Goal: Complete application form

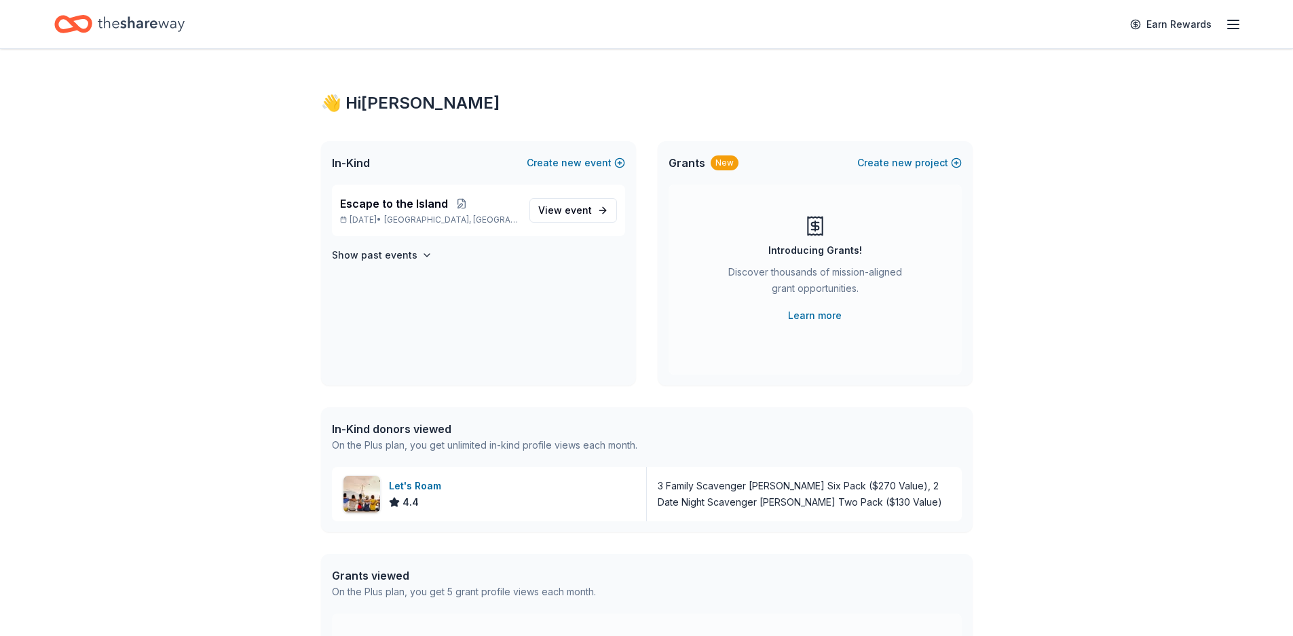
click at [1237, 24] on line "button" at bounding box center [1233, 24] width 11 height 0
click at [375, 205] on span "Escape to the Island" at bounding box center [394, 203] width 108 height 16
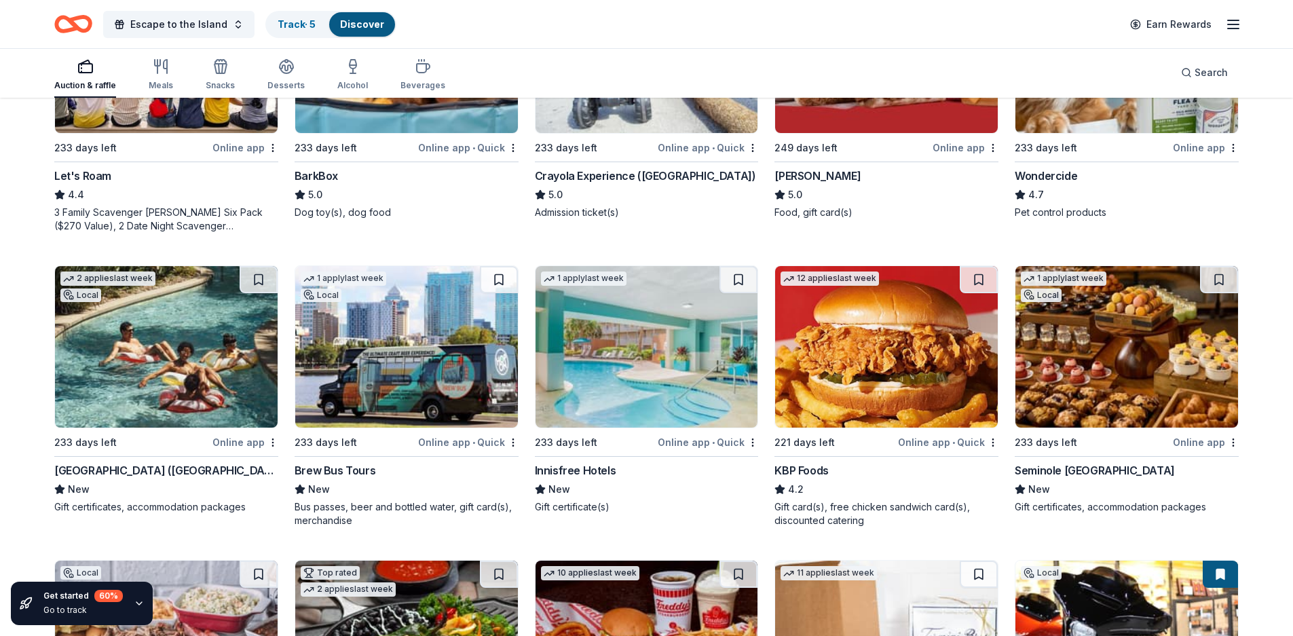
scroll to position [857, 0]
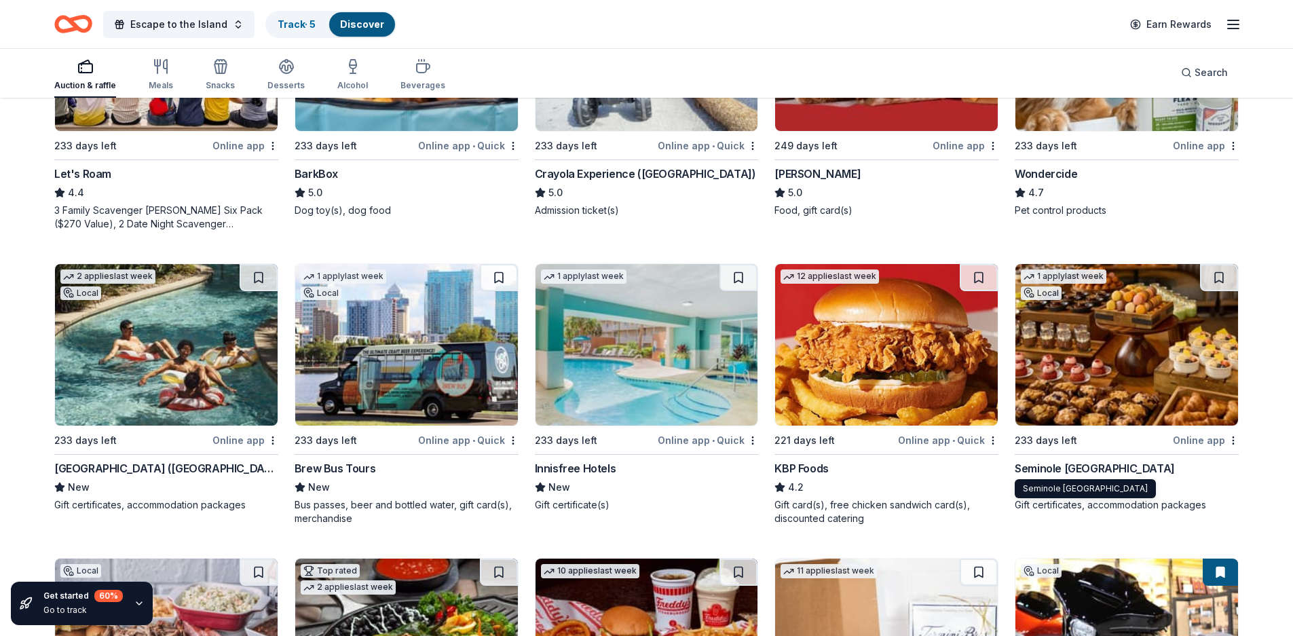
click at [1034, 462] on div "Seminole [GEOGRAPHIC_DATA]" at bounding box center [1095, 468] width 160 height 16
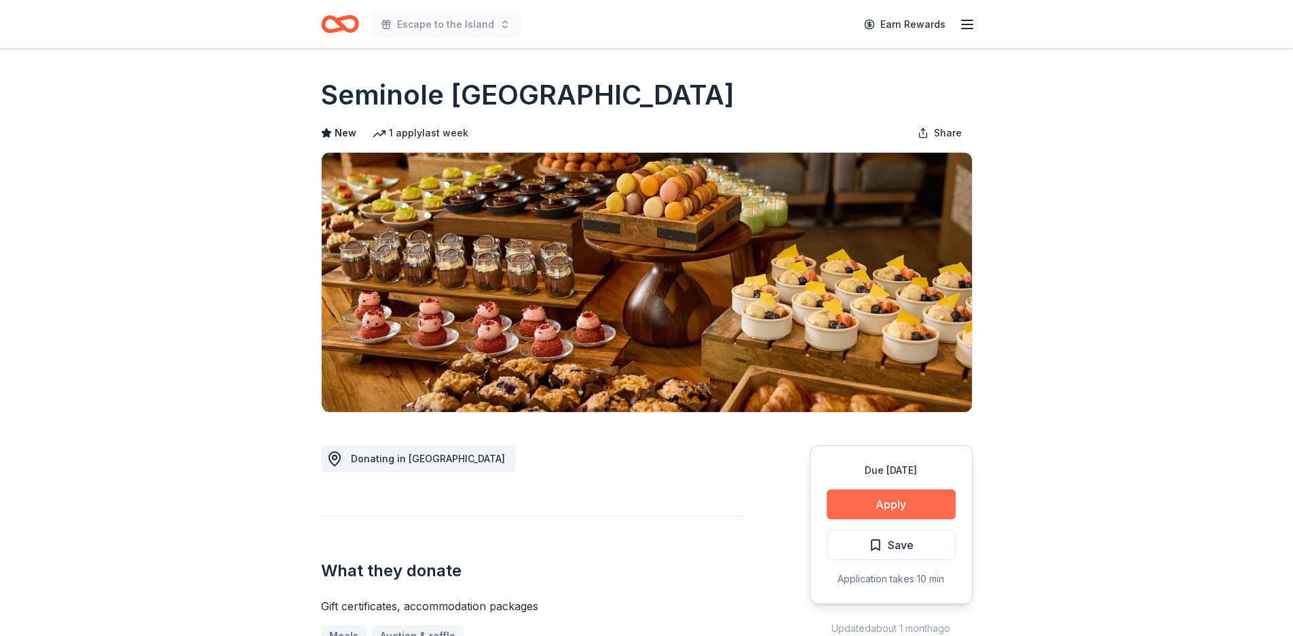
click at [887, 500] on button "Apply" at bounding box center [891, 504] width 129 height 30
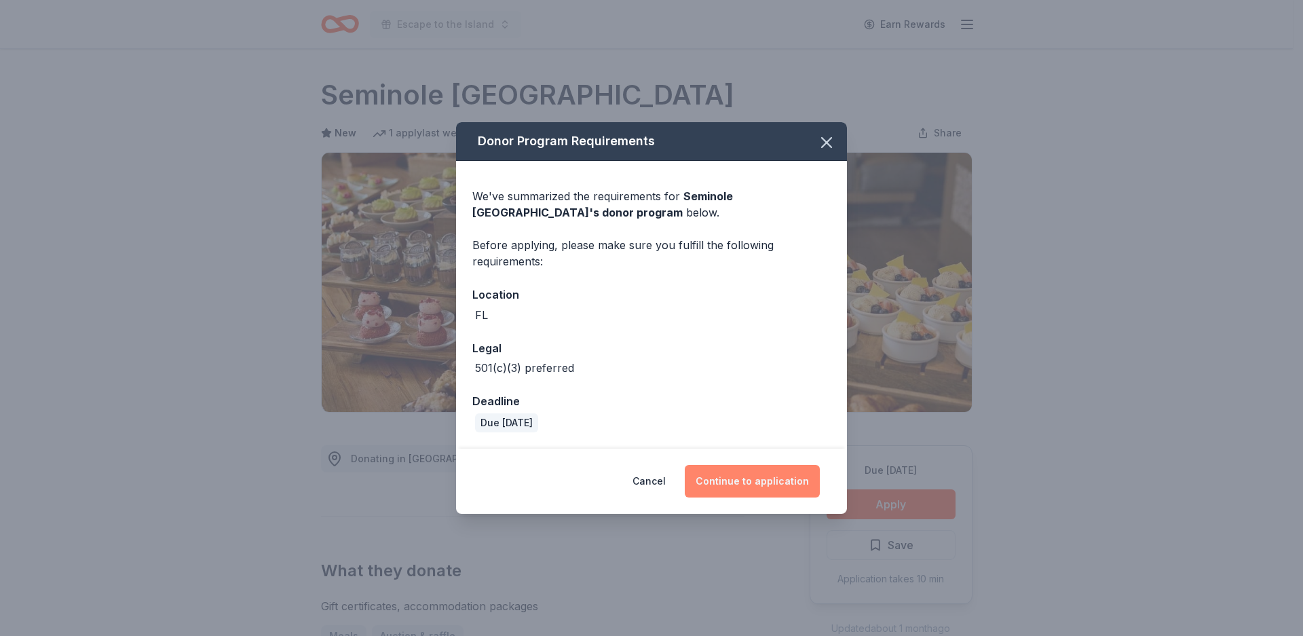
click at [741, 483] on button "Continue to application" at bounding box center [752, 481] width 135 height 33
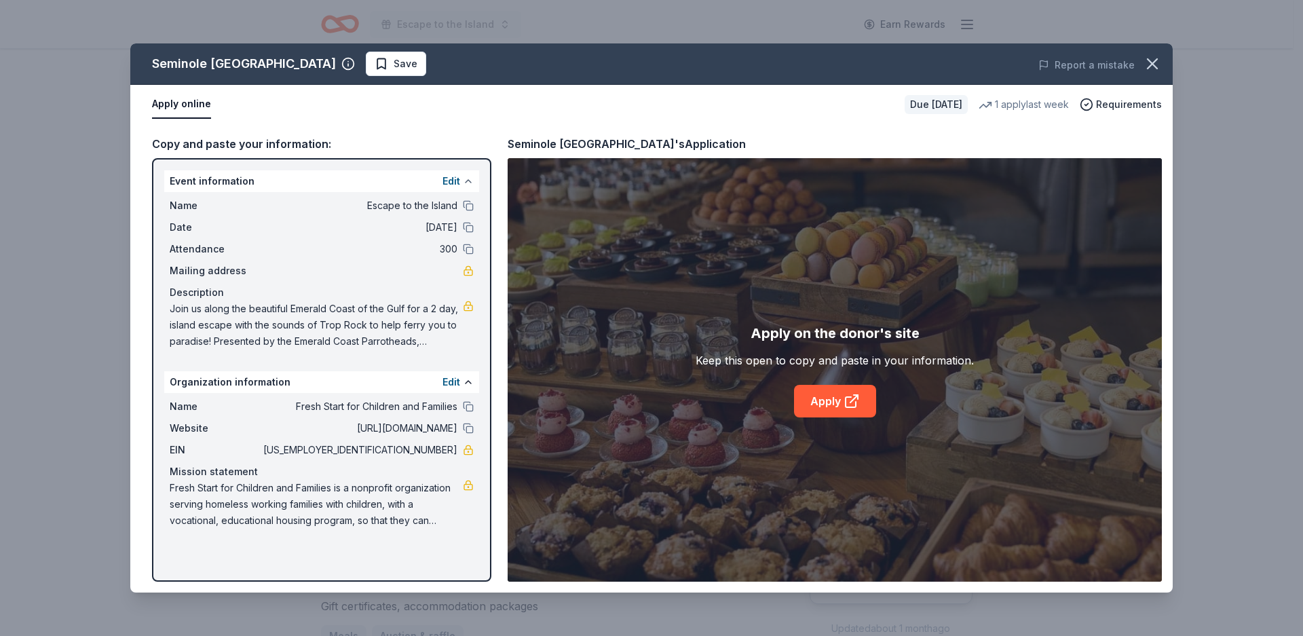
click at [467, 181] on button at bounding box center [468, 181] width 11 height 11
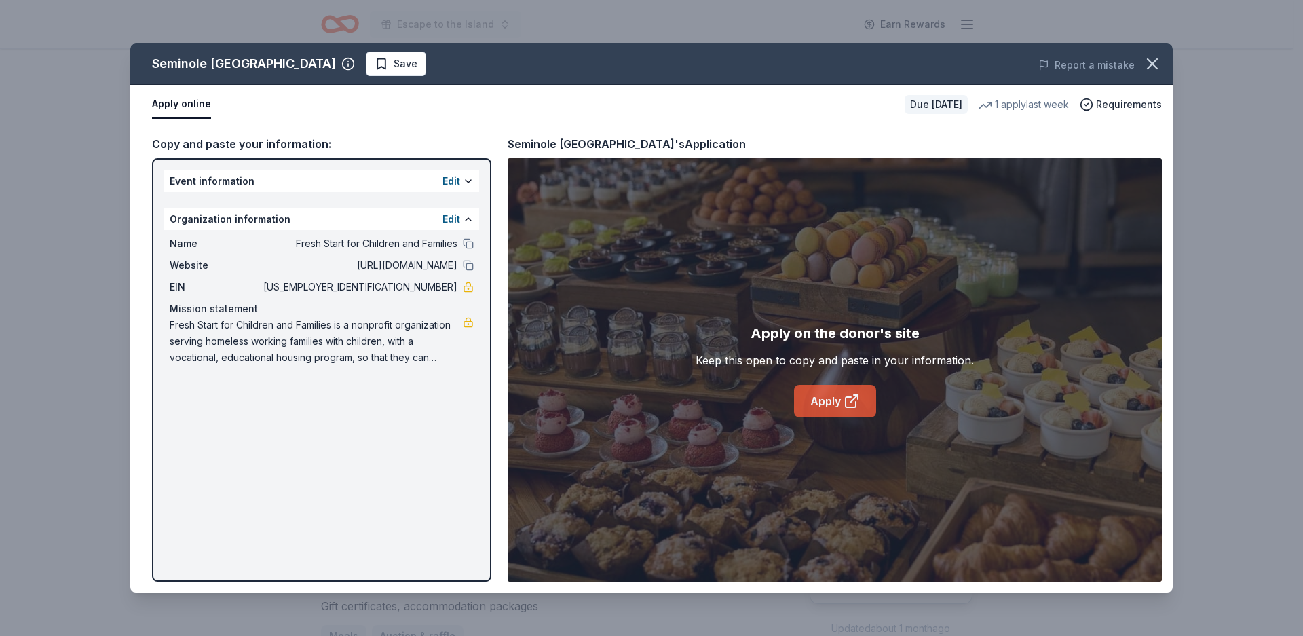
click at [826, 400] on link "Apply" at bounding box center [835, 401] width 82 height 33
